Goal: Information Seeking & Learning: Learn about a topic

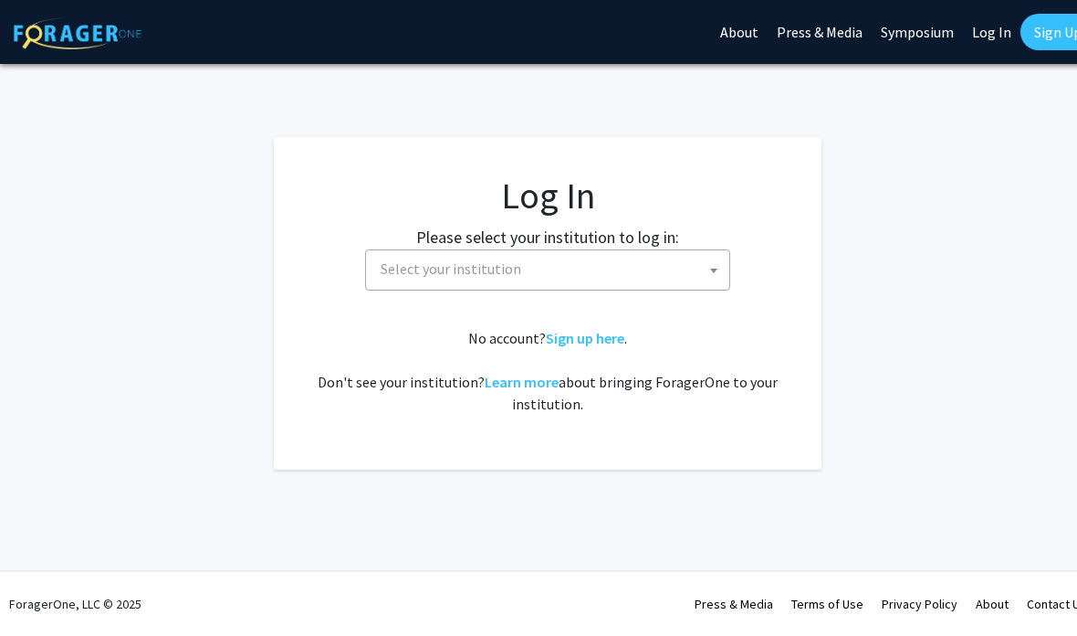
select select
click at [727, 278] on span "Select your institution" at bounding box center [551, 268] width 356 height 37
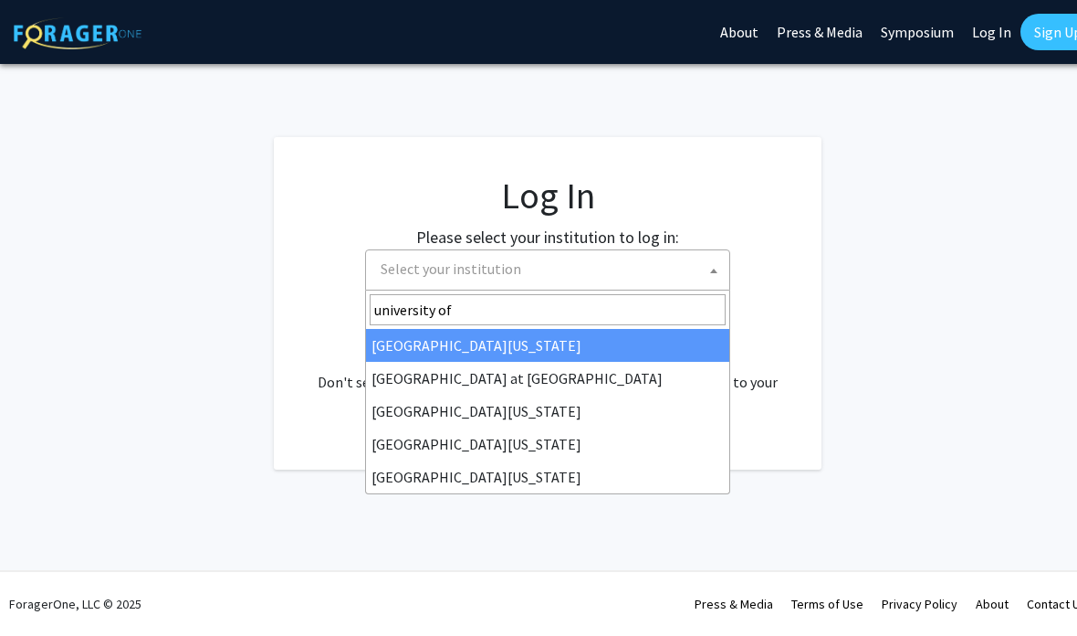
type input "university of"
select select "13"
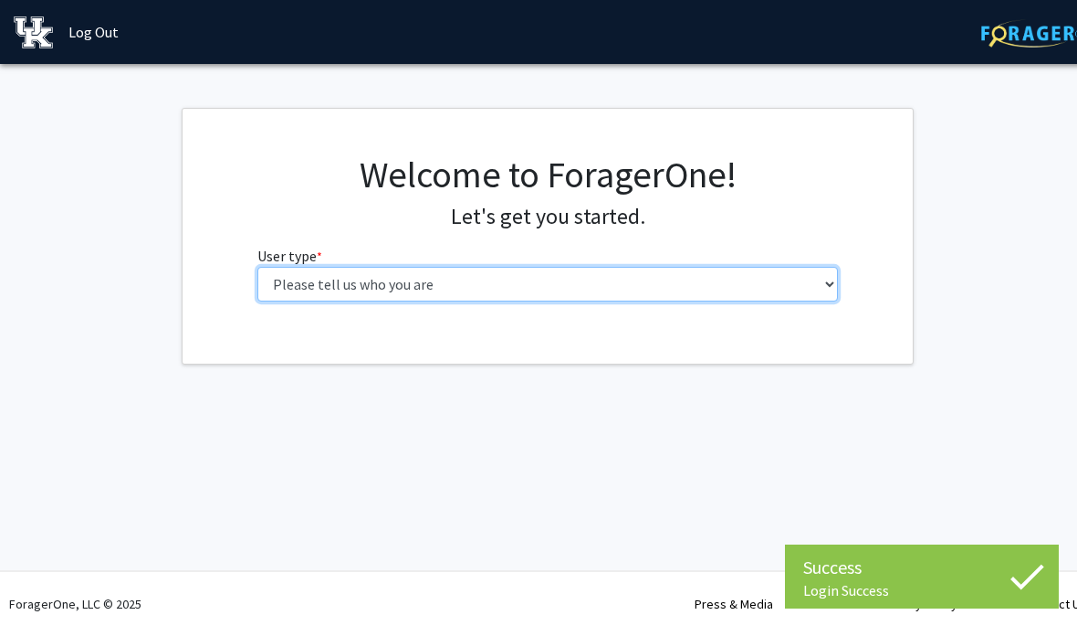
click at [743, 275] on select "Please tell us who you are Undergraduate Student Master's Student Doctoral Cand…" at bounding box center [549, 284] width 582 height 35
select select "1: undergrad"
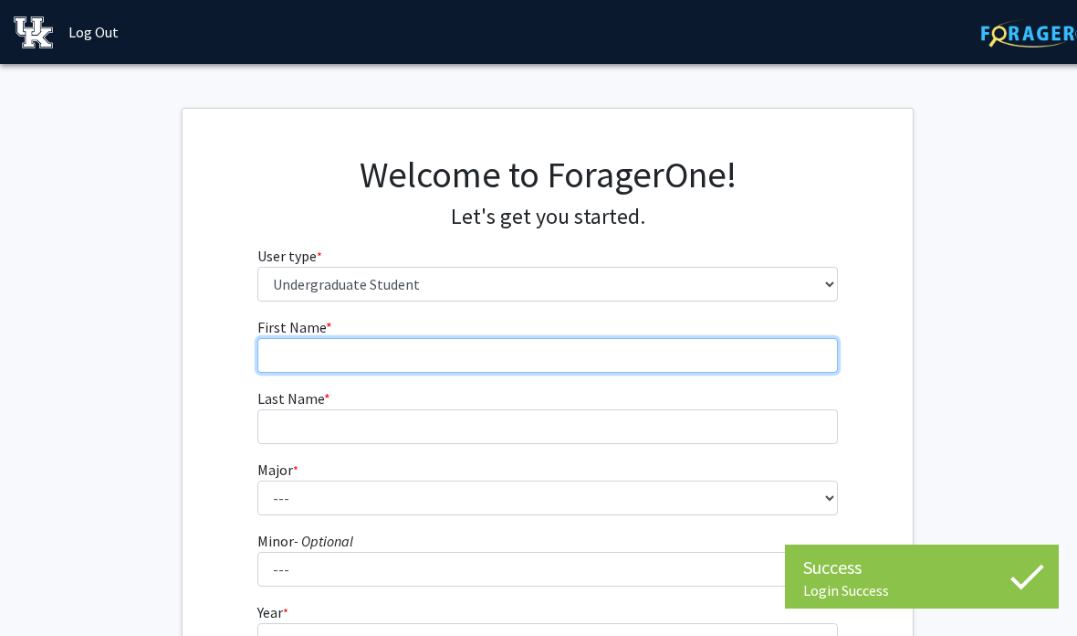
click at [762, 364] on input "First Name * required" at bounding box center [549, 355] width 582 height 35
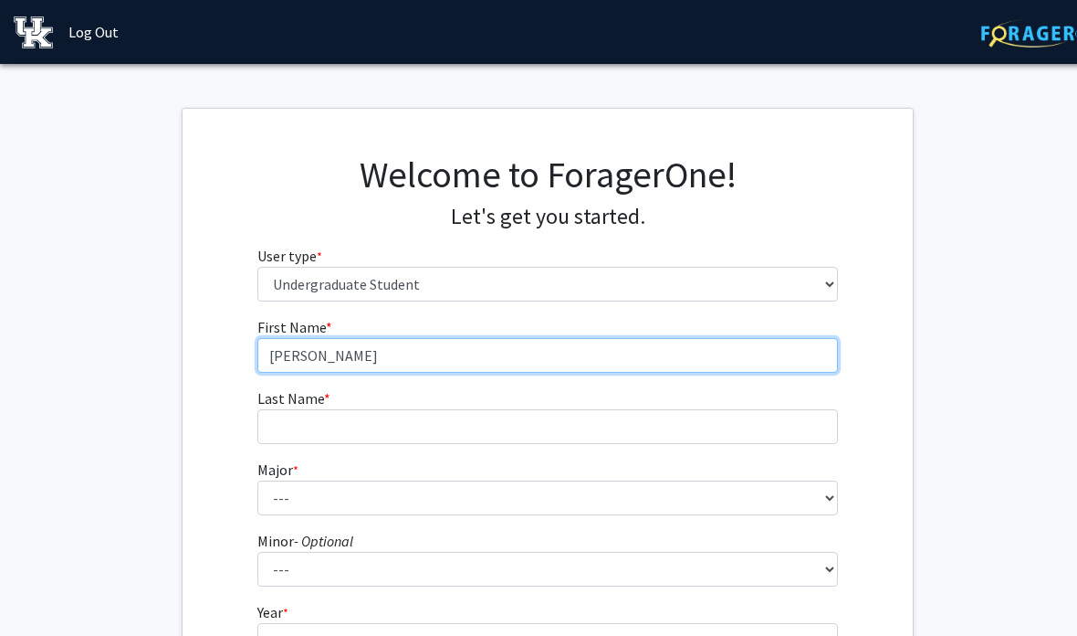
type input "[PERSON_NAME]"
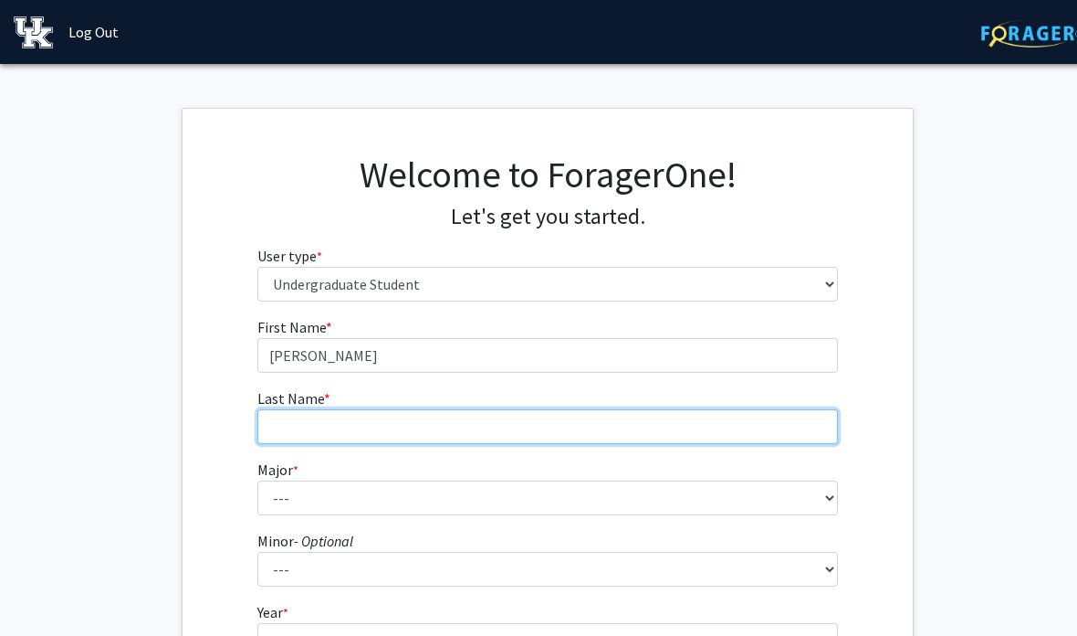
click at [516, 436] on input "Last Name * required" at bounding box center [549, 426] width 582 height 35
type input "[PERSON_NAME]"
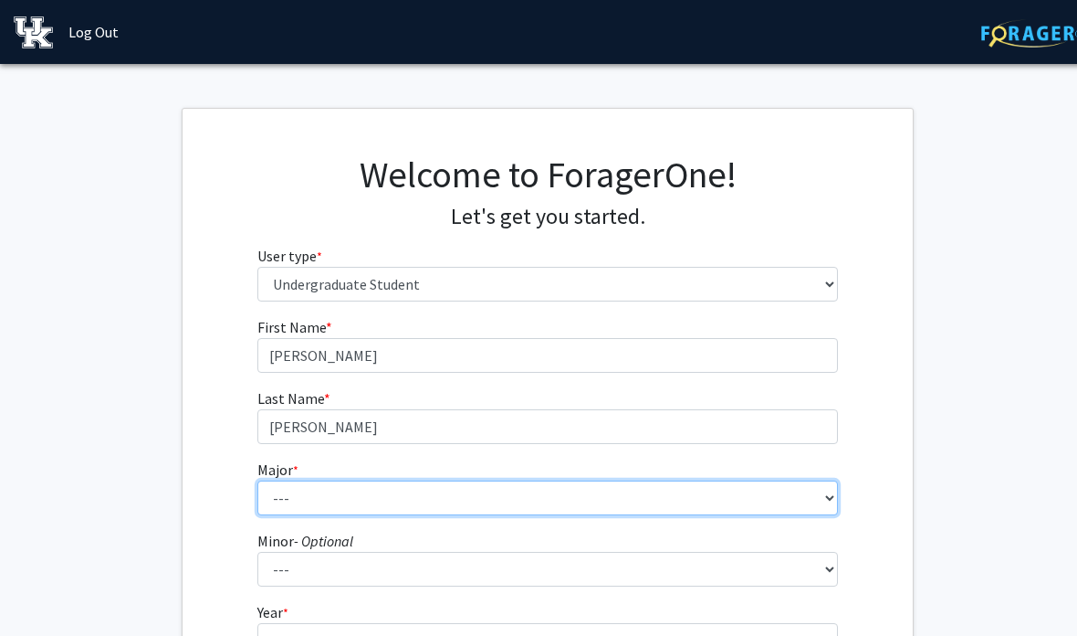
click at [470, 494] on select "--- Accounting Aerospace Engineering African American & Africana Studies Agricu…" at bounding box center [549, 497] width 582 height 35
select select "10: 847"
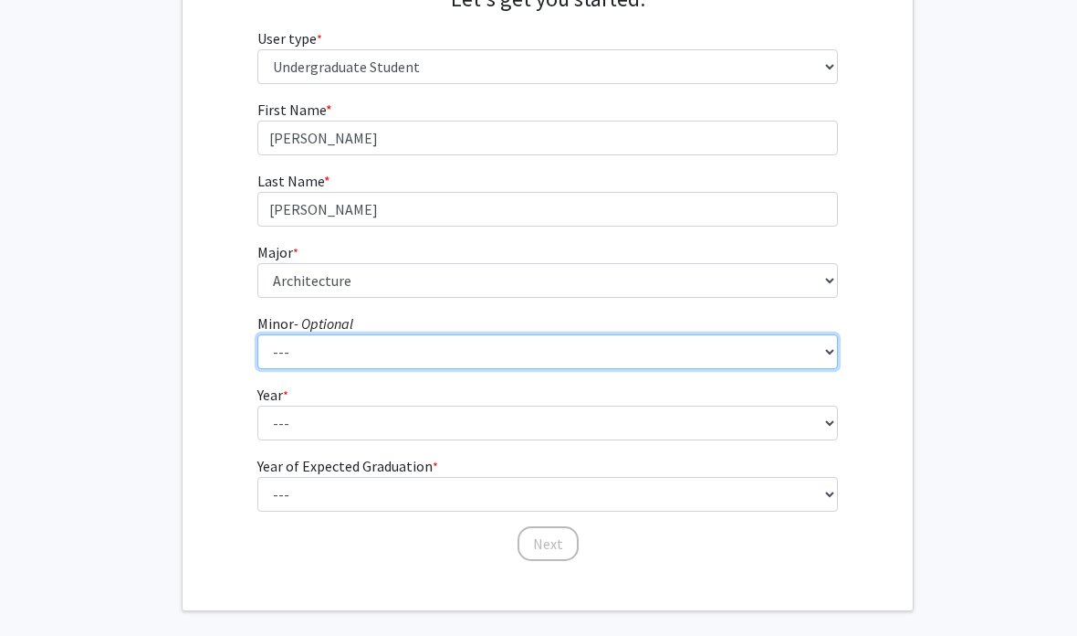
click at [638, 353] on select "--- African American & Africana Studies Agricultural Economics American Studies…" at bounding box center [549, 351] width 582 height 35
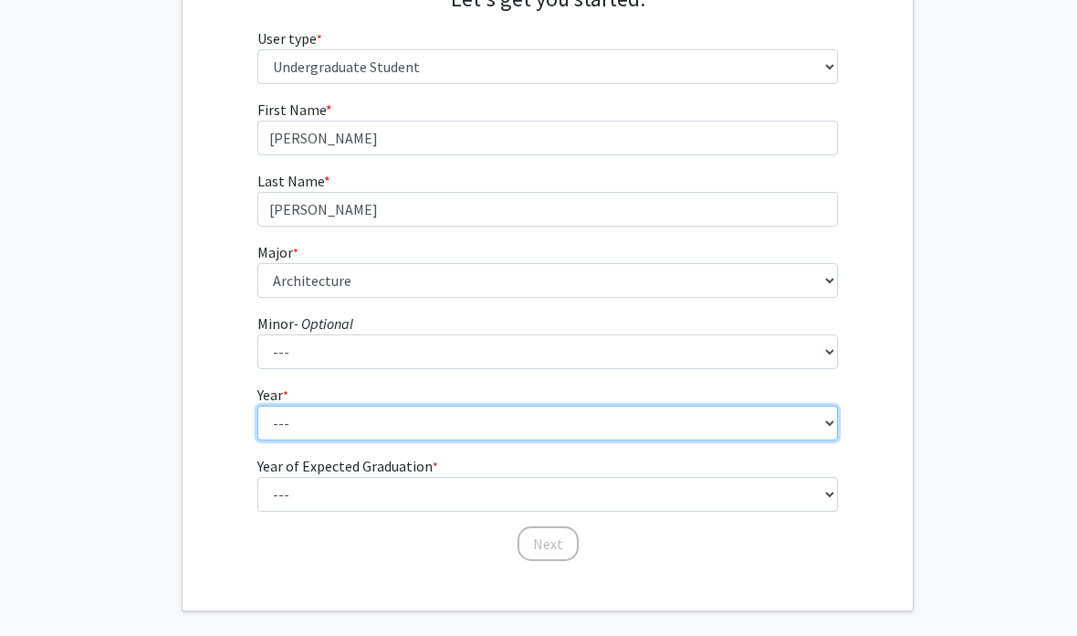
click at [794, 423] on select "--- First-year Sophomore Junior Senior Postbaccalaureate Certificate" at bounding box center [549, 422] width 582 height 35
select select "3: junior"
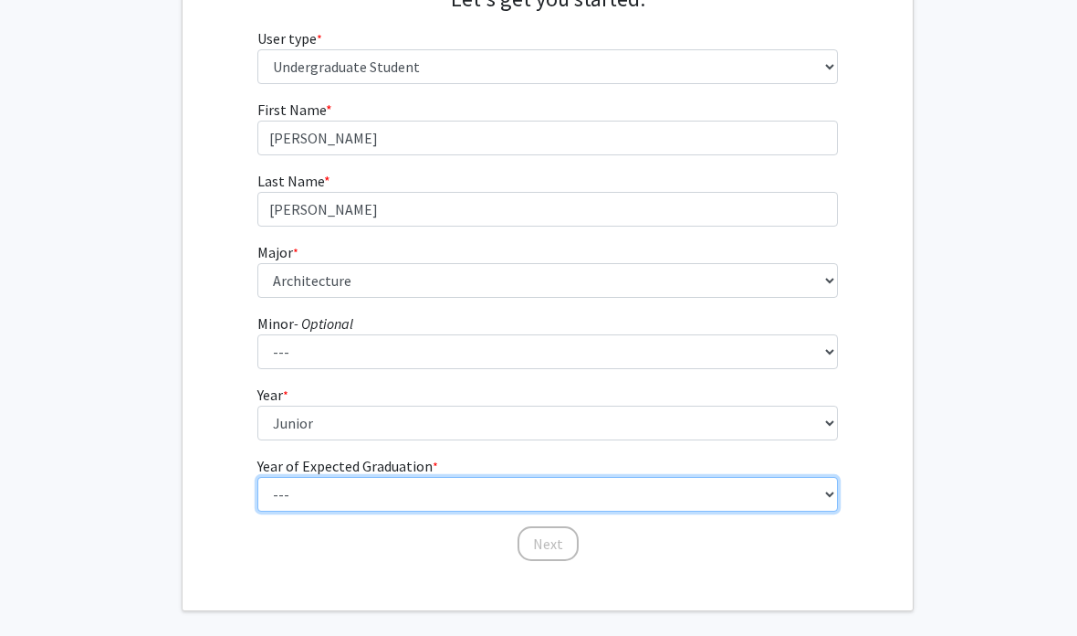
click at [784, 499] on select "--- 2025 2026 2027 2028 2029 2030 2031 2032 2033 2034" at bounding box center [549, 494] width 582 height 35
select select "2: 2026"
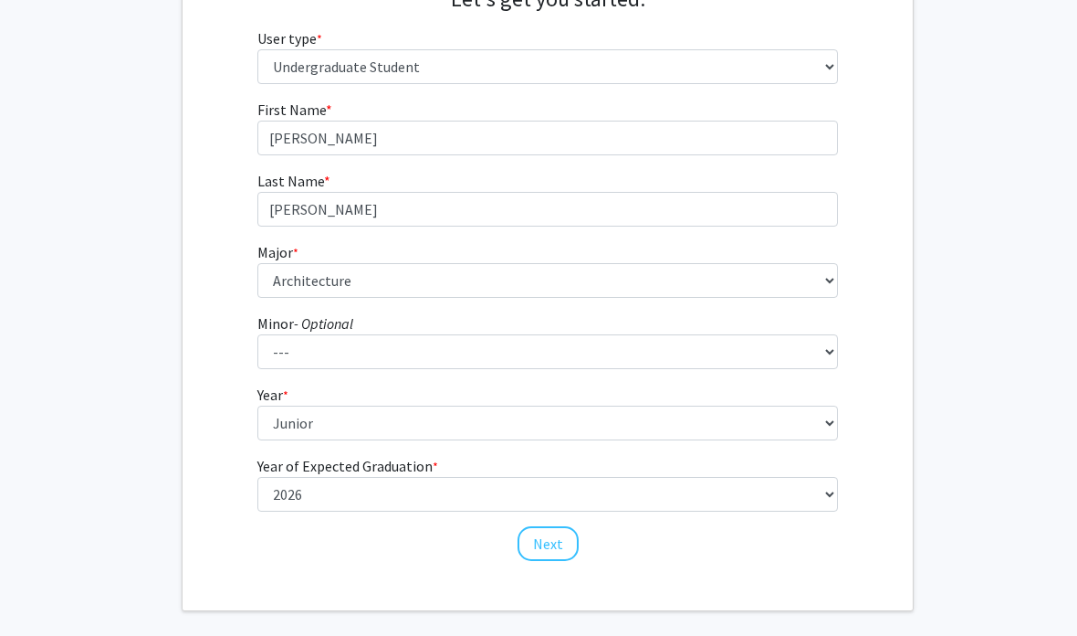
click at [547, 547] on button "Next" at bounding box center [548, 543] width 61 height 35
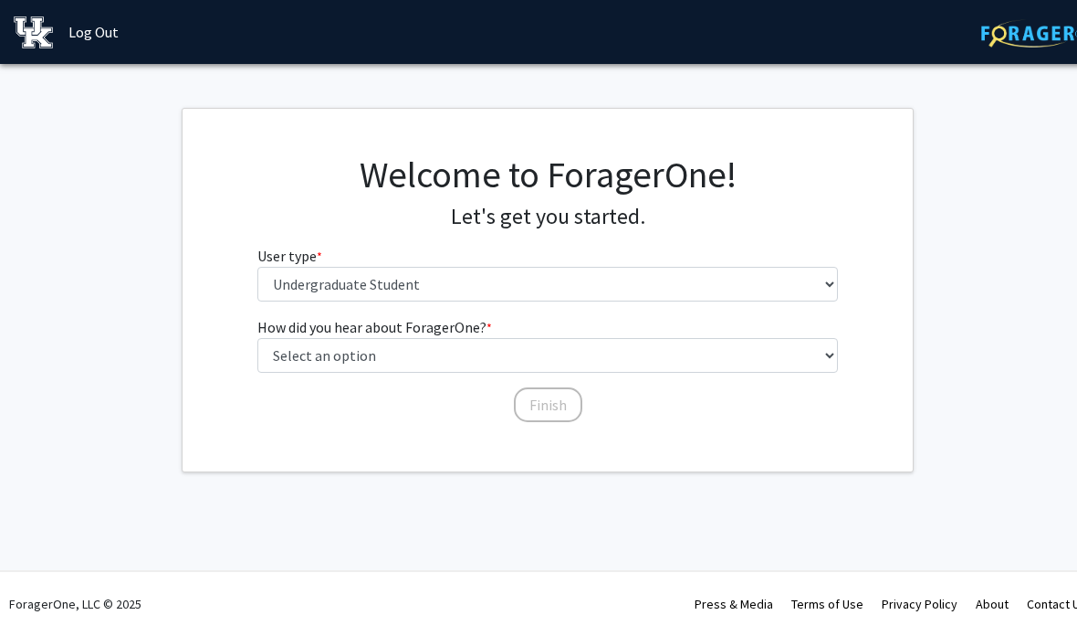
scroll to position [0, 0]
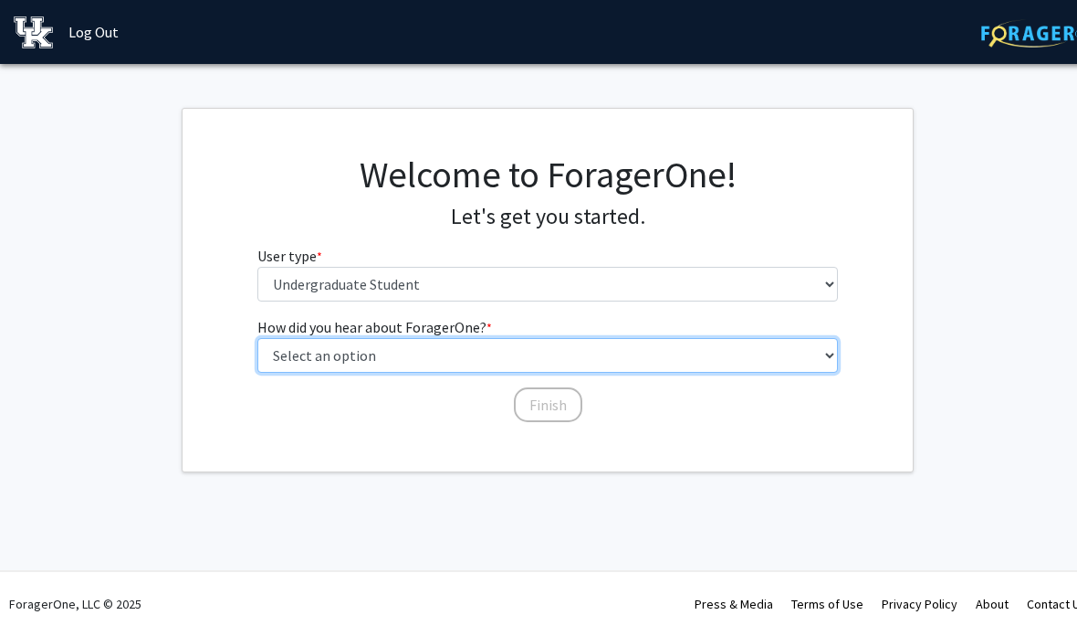
click at [783, 371] on select "Select an option Peer/student recommendation Faculty/staff recommendation Unive…" at bounding box center [549, 355] width 582 height 35
select select "3: university_website"
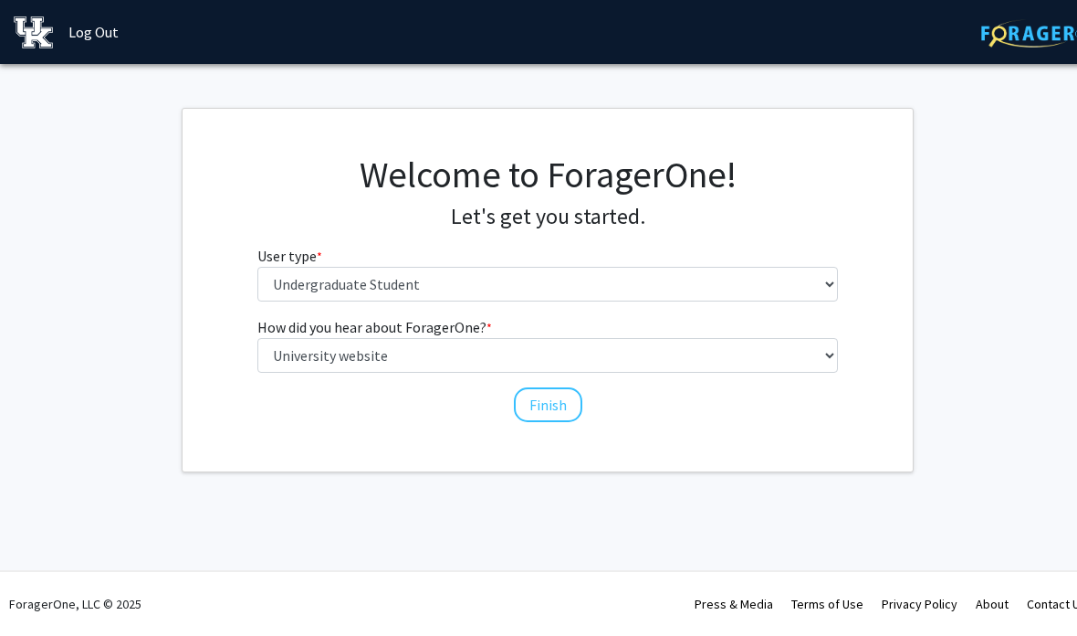
click at [528, 415] on button "Finish" at bounding box center [548, 404] width 68 height 35
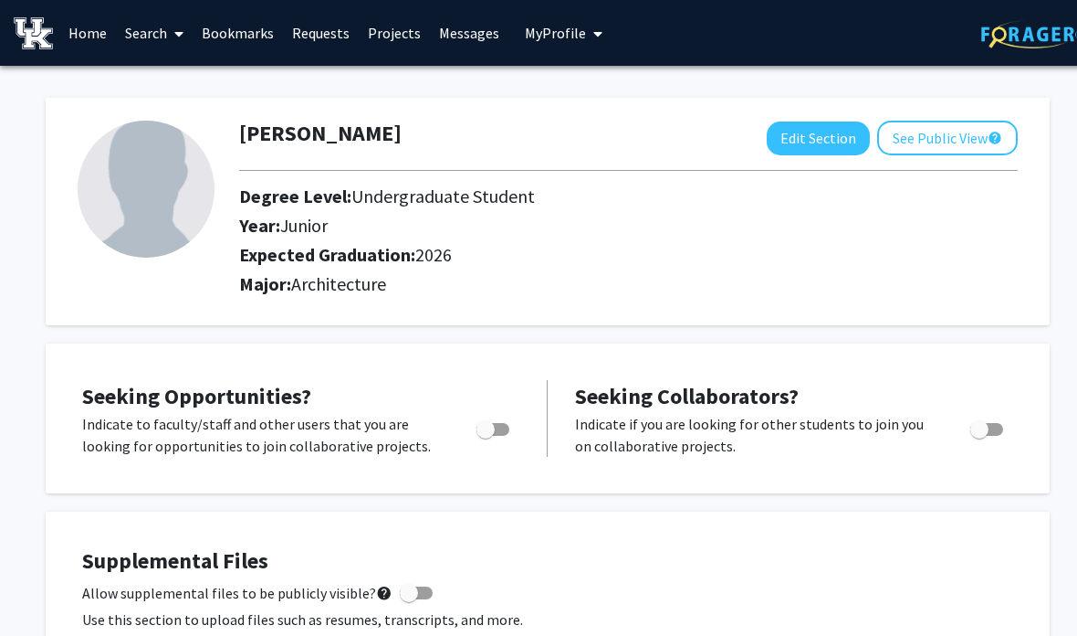
click at [135, 36] on link "Search" at bounding box center [154, 33] width 77 height 64
click at [195, 75] on span "Faculty/Staff" at bounding box center [183, 84] width 134 height 37
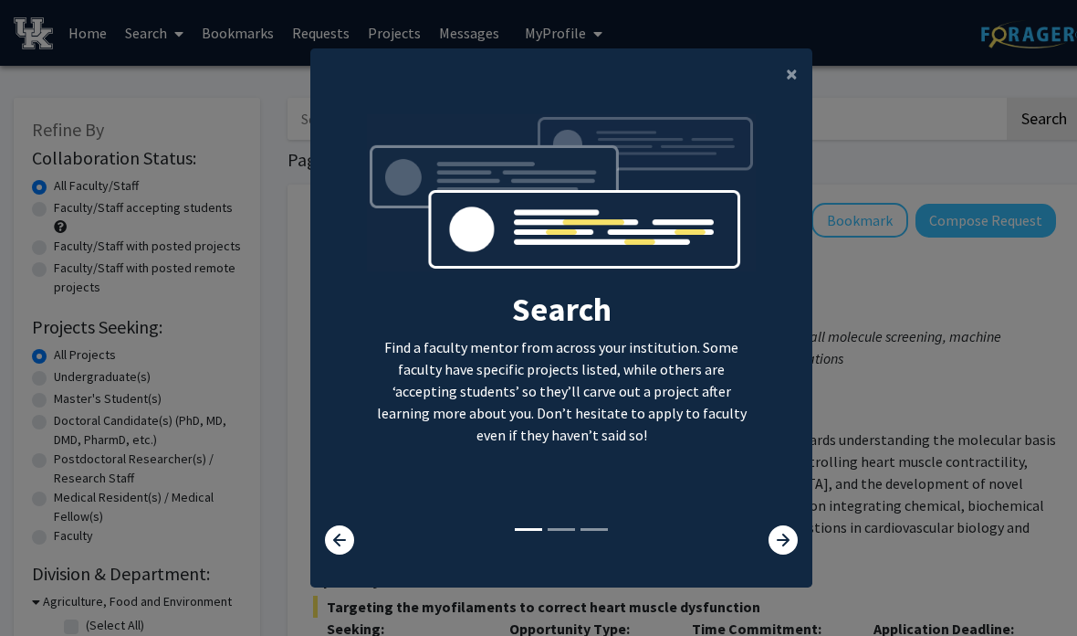
click at [795, 88] on span "×" at bounding box center [792, 73] width 12 height 28
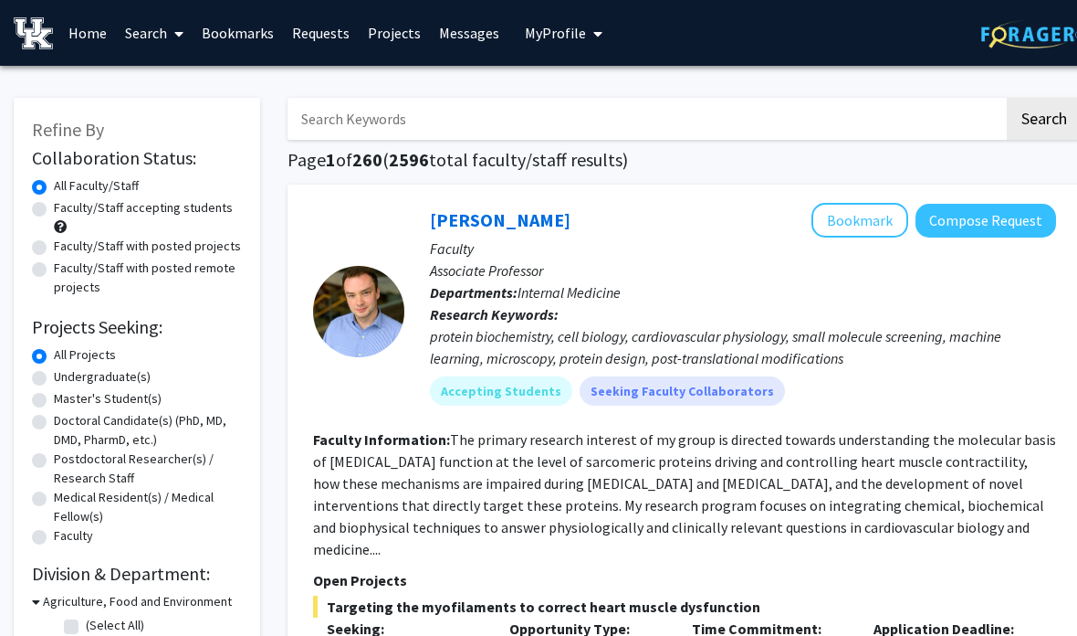
click at [54, 207] on label "Faculty/Staff accepting students" at bounding box center [143, 207] width 179 height 19
click at [54, 207] on input "Faculty/Staff accepting students" at bounding box center [60, 204] width 12 height 12
radio input "true"
click at [631, 109] on input "Search Keywords" at bounding box center [646, 119] width 717 height 42
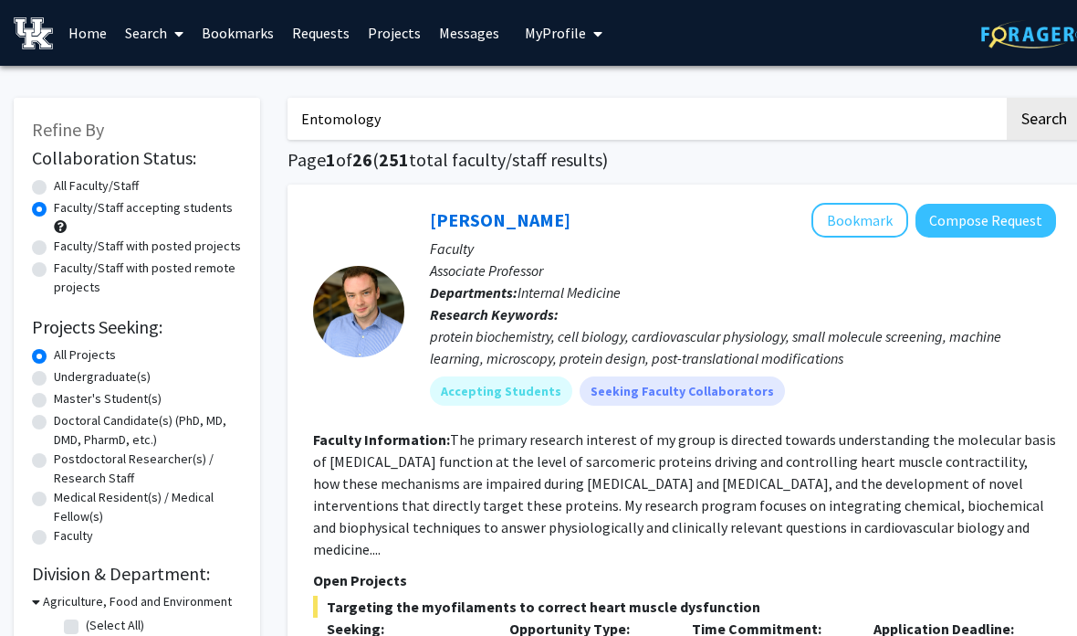
type input "Entomology"
click at [1044, 117] on button "Search" at bounding box center [1044, 119] width 75 height 42
radio input "true"
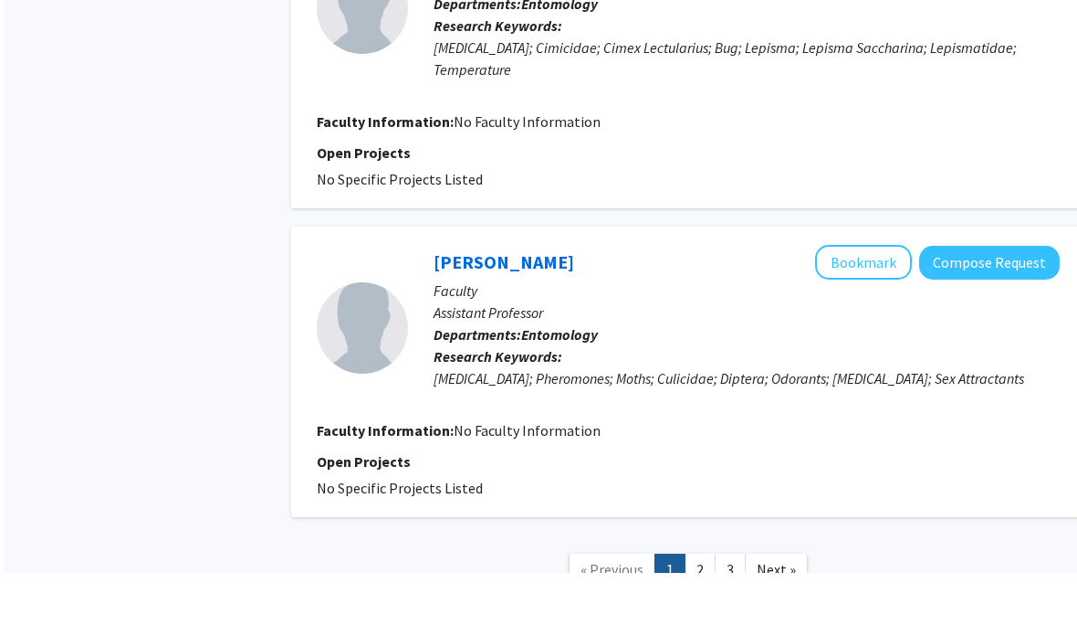
scroll to position [3036, 0]
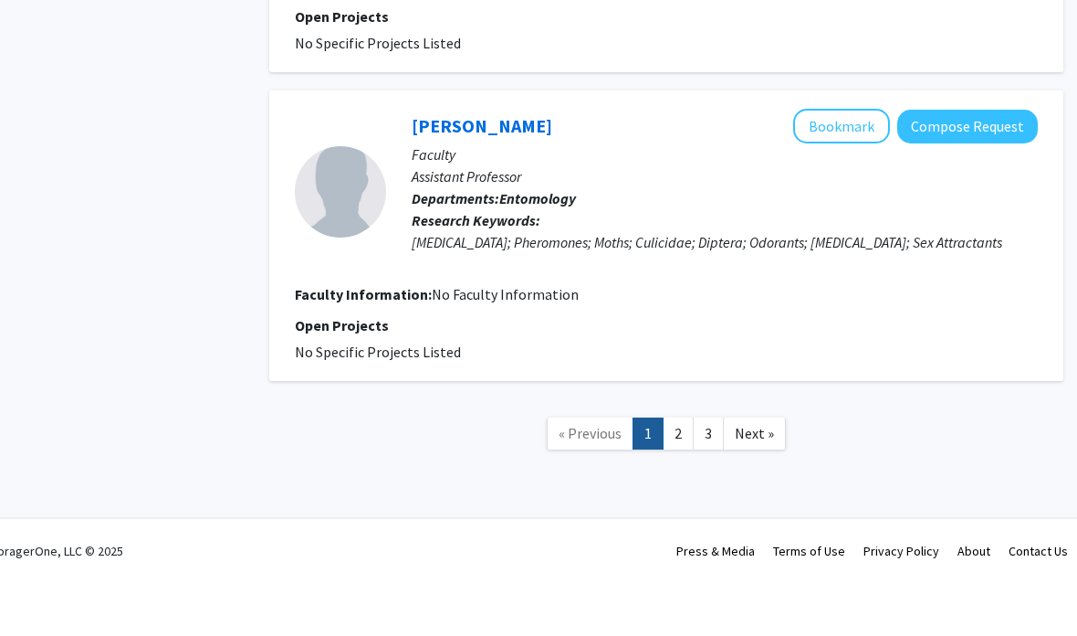
click at [681, 494] on link "2" at bounding box center [678, 510] width 31 height 32
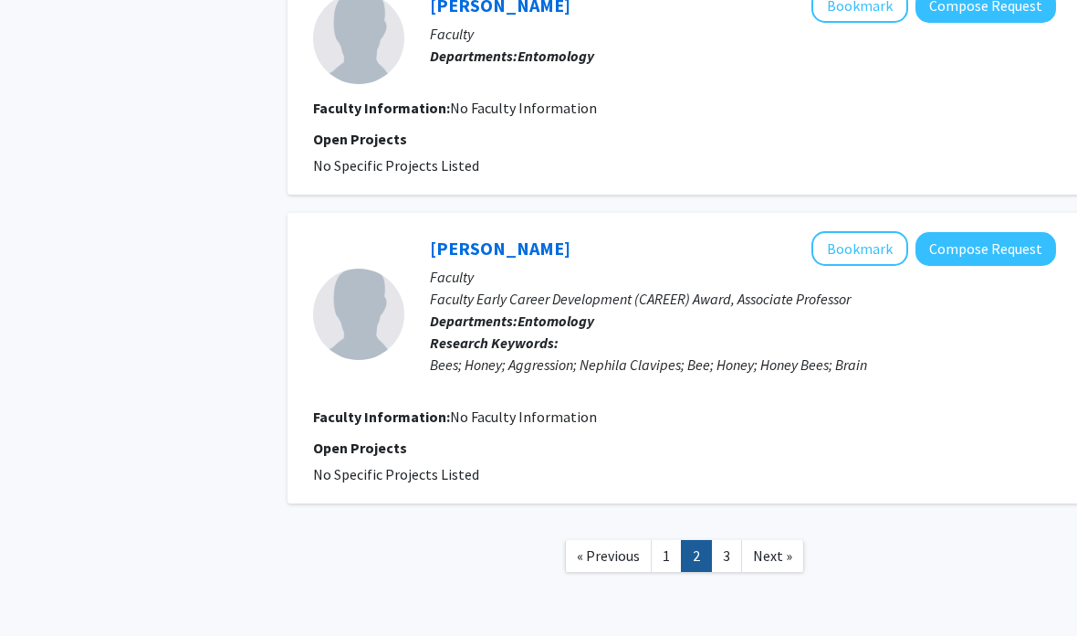
scroll to position [2684, 0]
click at [657, 540] on link "1" at bounding box center [666, 556] width 31 height 32
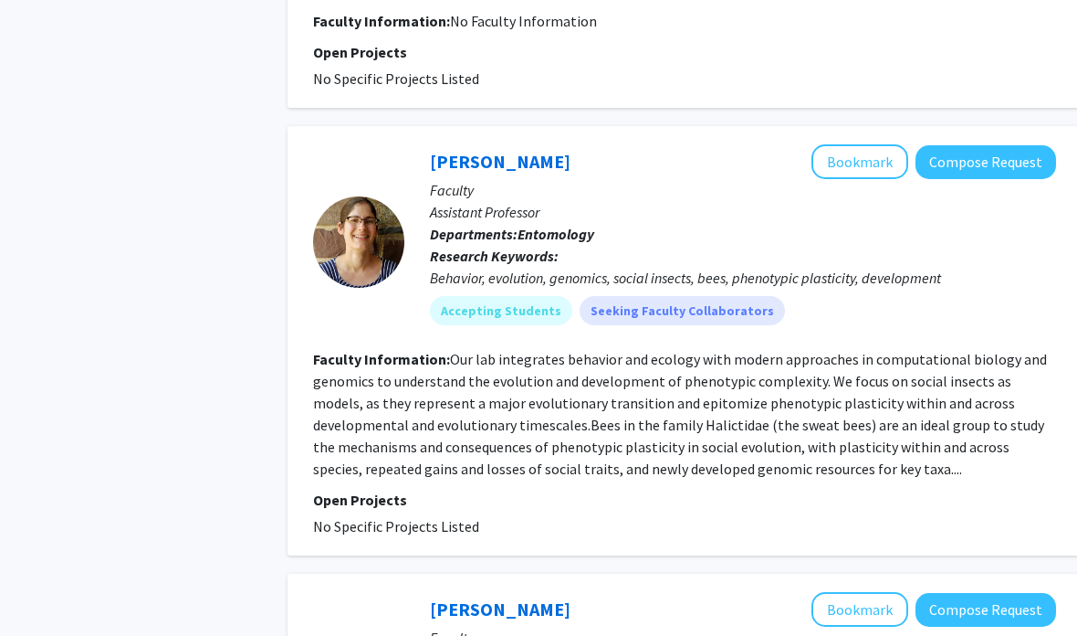
scroll to position [1659, 0]
click at [866, 152] on button "Bookmark" at bounding box center [860, 162] width 97 height 35
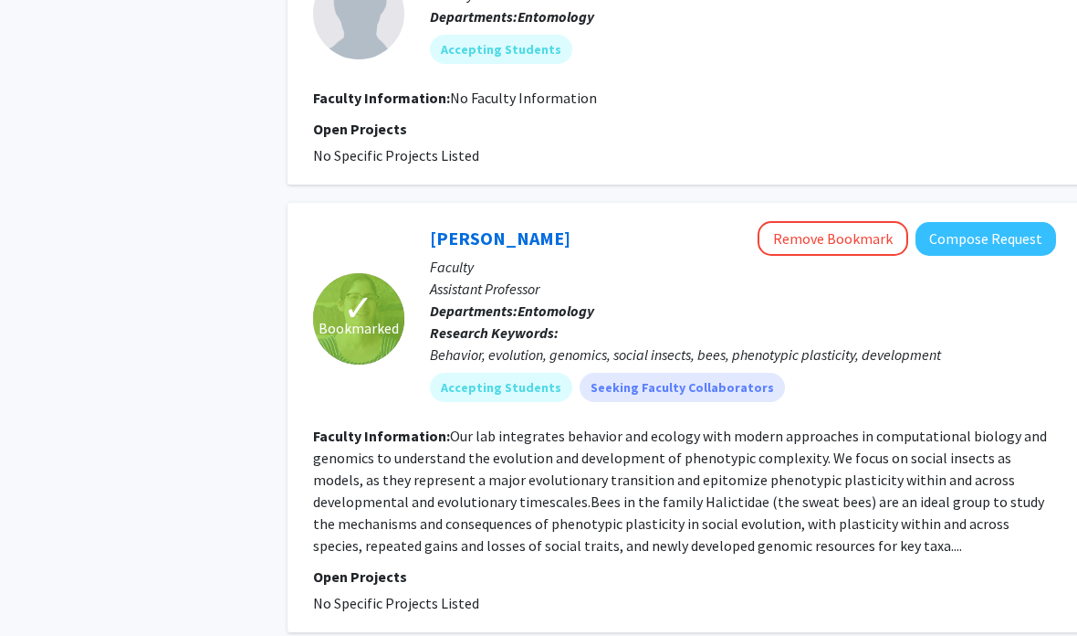
scroll to position [1589, 0]
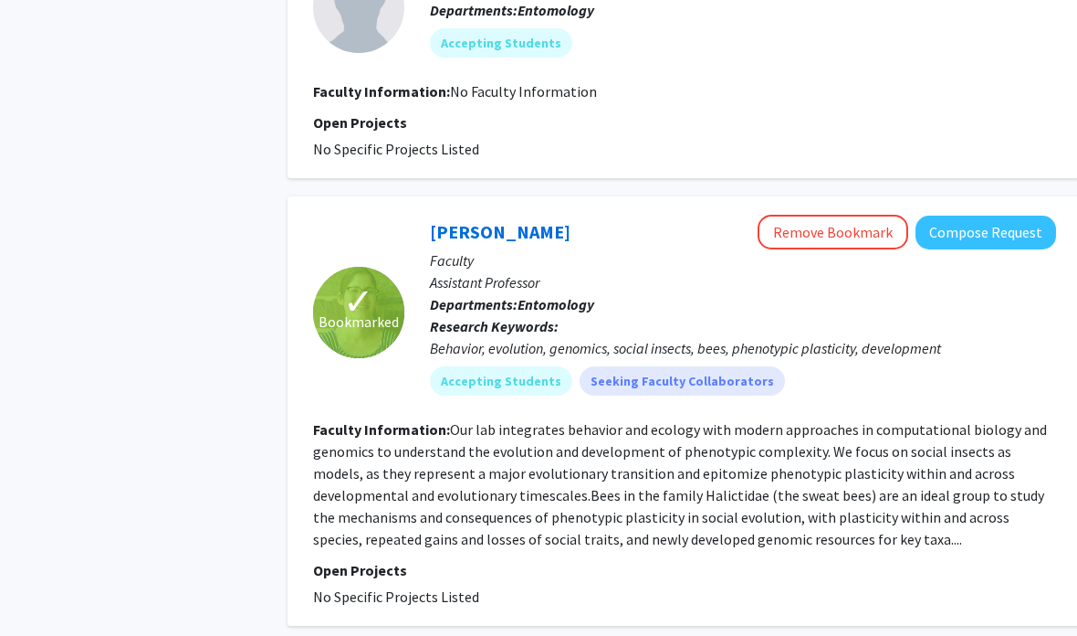
click at [784, 544] on fg-read-more "Our lab integrates behavior and ecology with modern approaches in computational…" at bounding box center [680, 485] width 734 height 128
click at [796, 539] on fg-read-more "Our lab integrates behavior and ecology with modern approaches in computational…" at bounding box center [680, 485] width 734 height 128
click at [782, 551] on fg-search-faculty "✓ Bookmarked [PERSON_NAME] Remove Bookmark Compose Request Faculty Assistant Pr…" at bounding box center [684, 411] width 743 height 393
click at [781, 529] on fg-read-more "Our lab integrates behavior and ecology with modern approaches in computational…" at bounding box center [680, 485] width 734 height 128
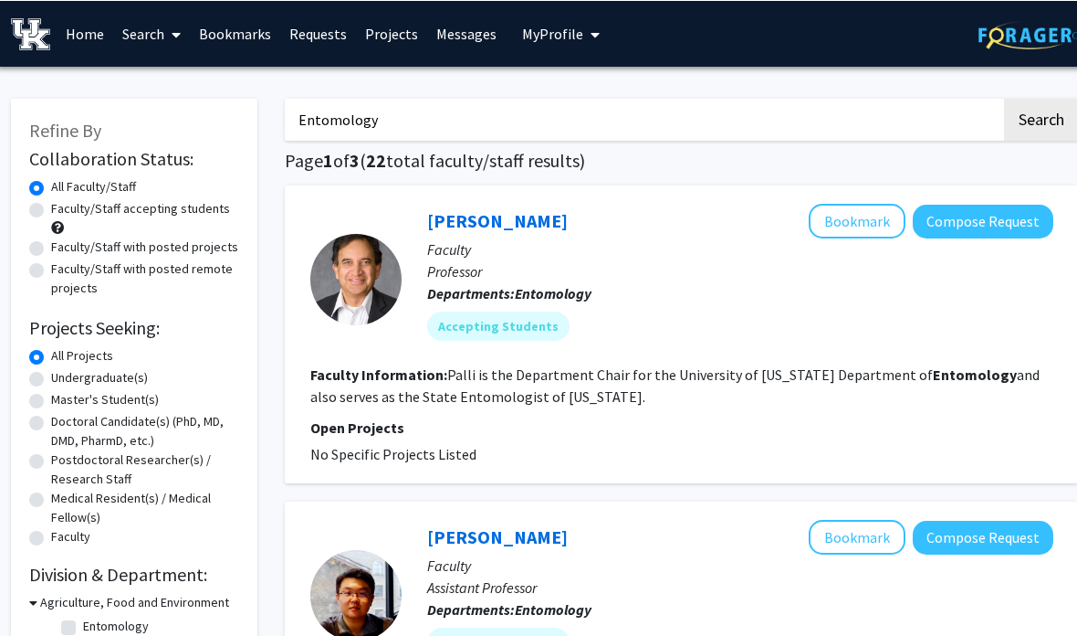
scroll to position [0, 2]
